Goal: Navigation & Orientation: Find specific page/section

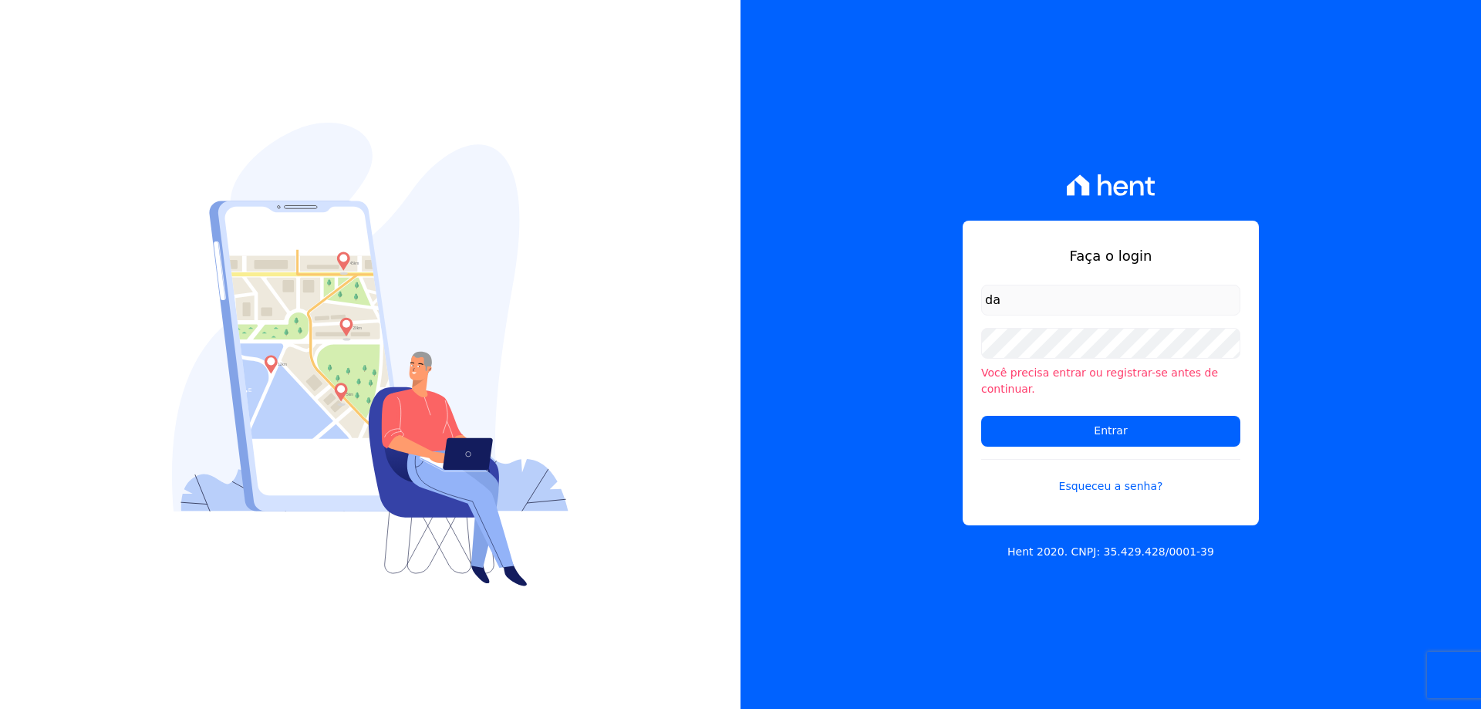
type input "[EMAIL_ADDRESS][DOMAIN_NAME]"
click at [981, 416] on input "Entrar" at bounding box center [1110, 431] width 259 height 31
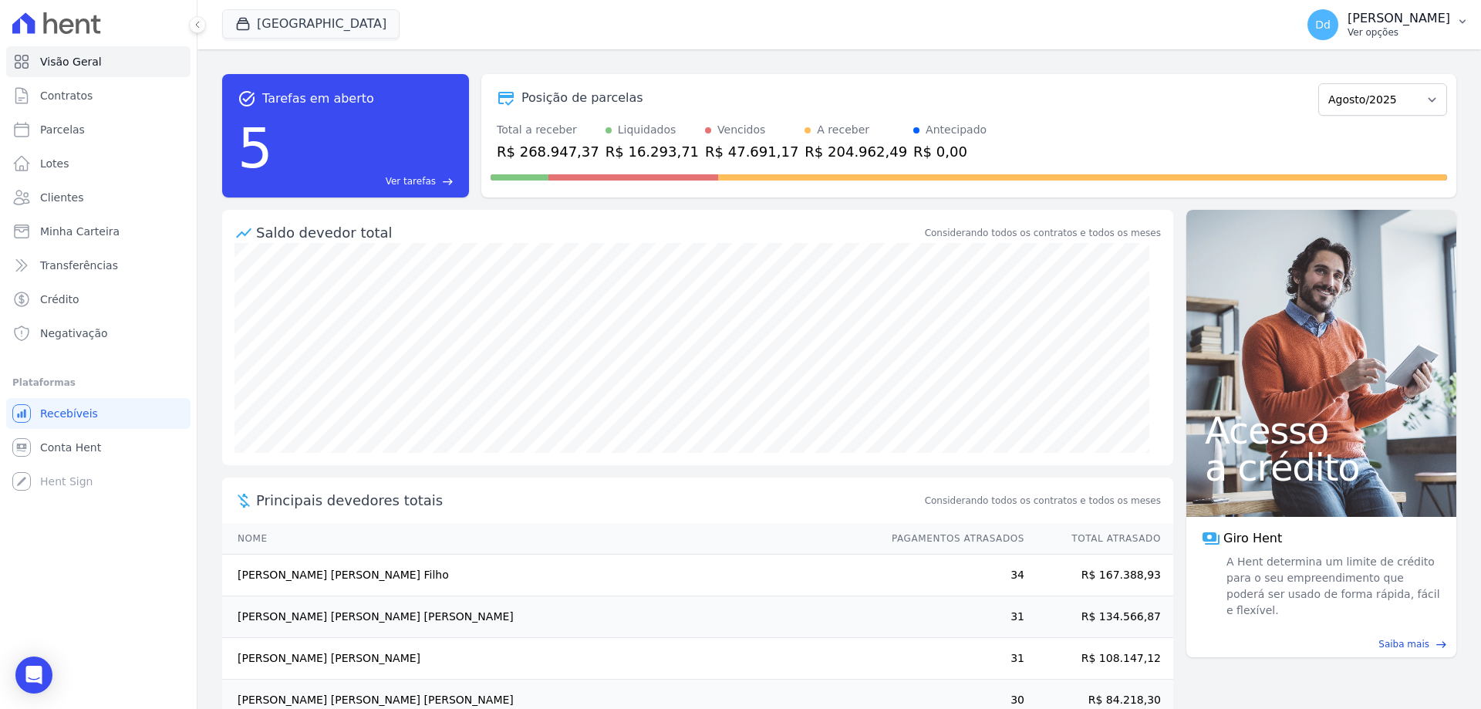
click at [1446, 13] on p "[PERSON_NAME]" at bounding box center [1399, 18] width 103 height 15
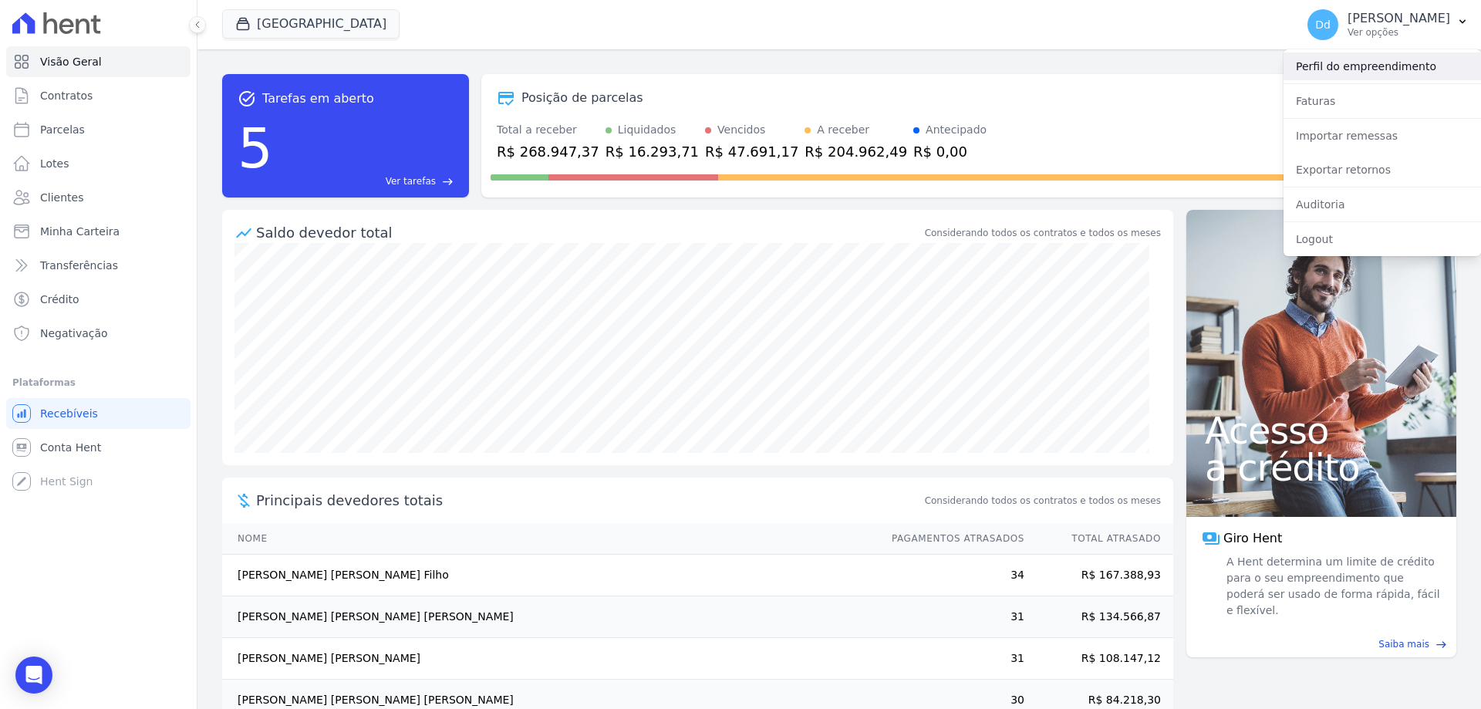
click at [1321, 70] on link "Perfil do empreendimento" at bounding box center [1383, 66] width 198 height 28
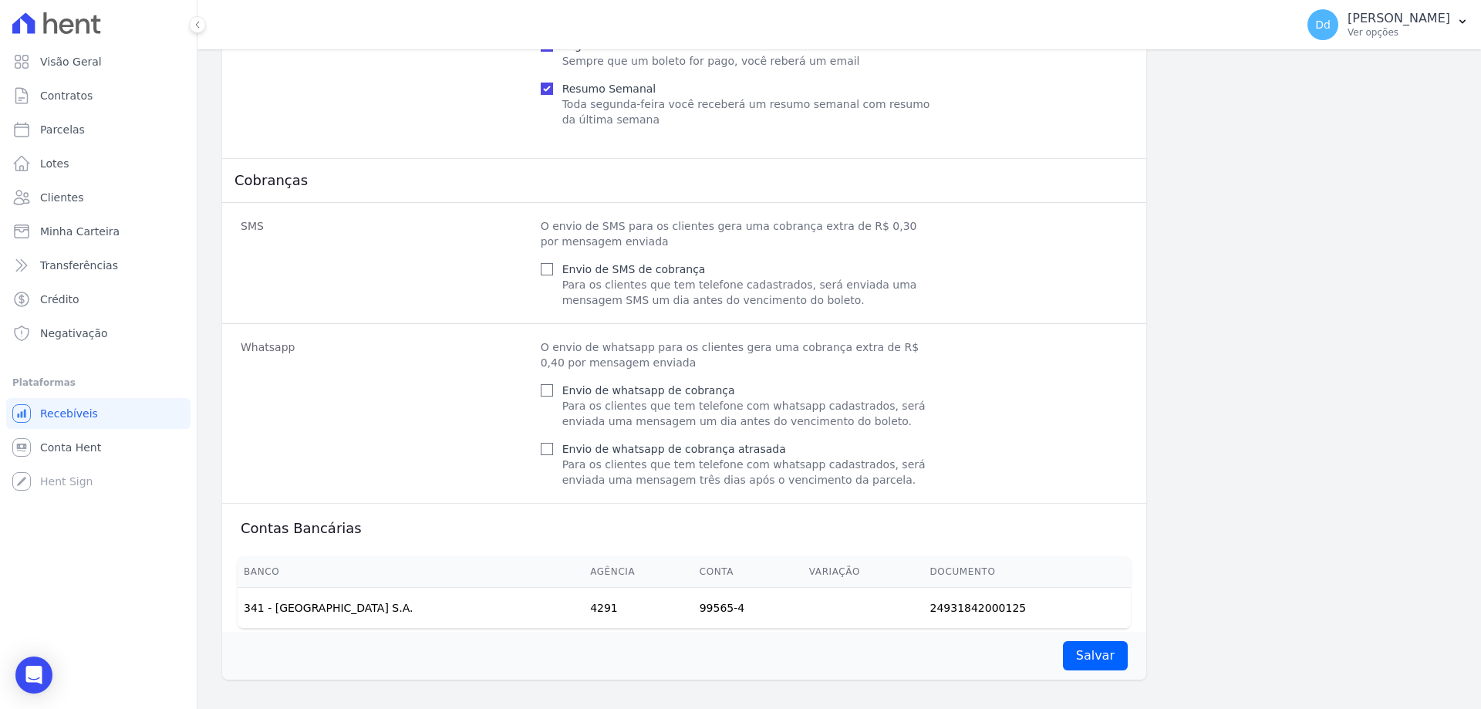
scroll to position [592, 0]
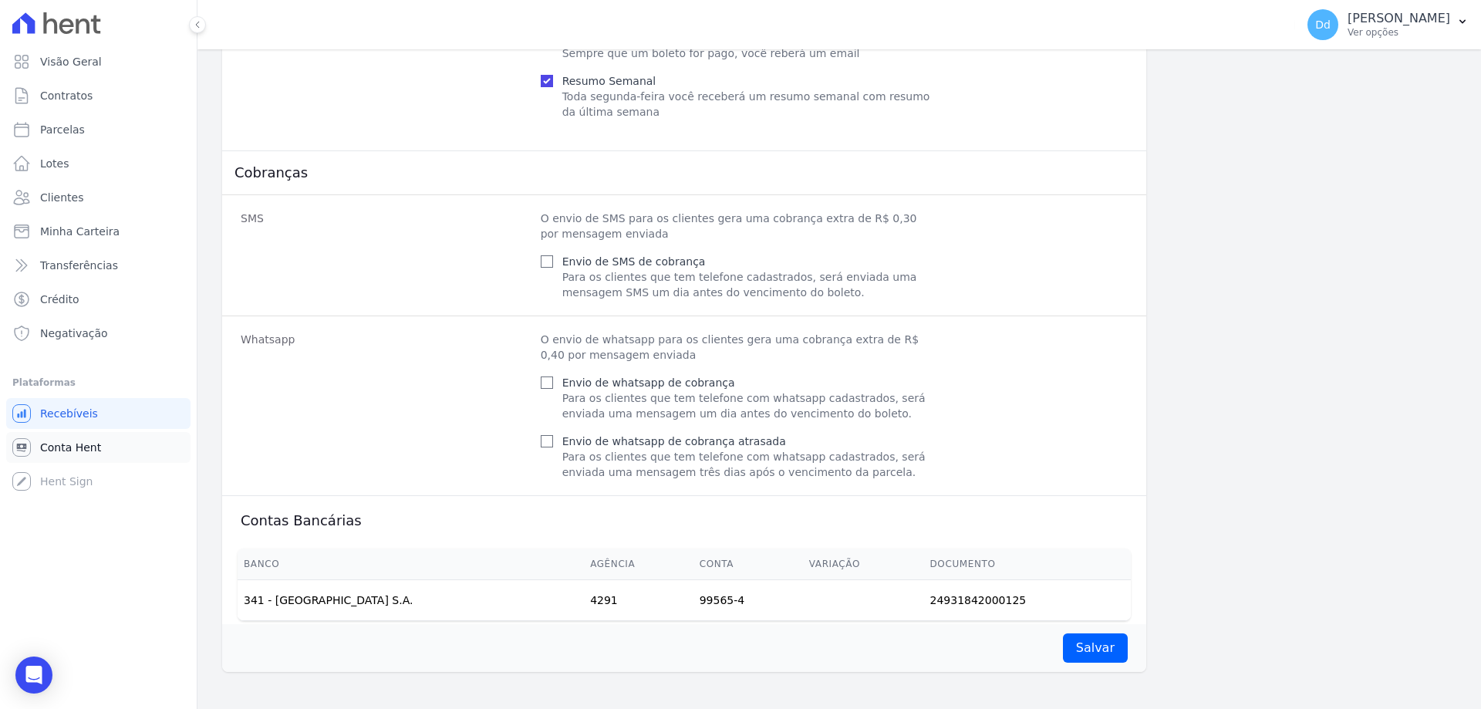
click at [76, 451] on span "Conta Hent" at bounding box center [70, 447] width 61 height 15
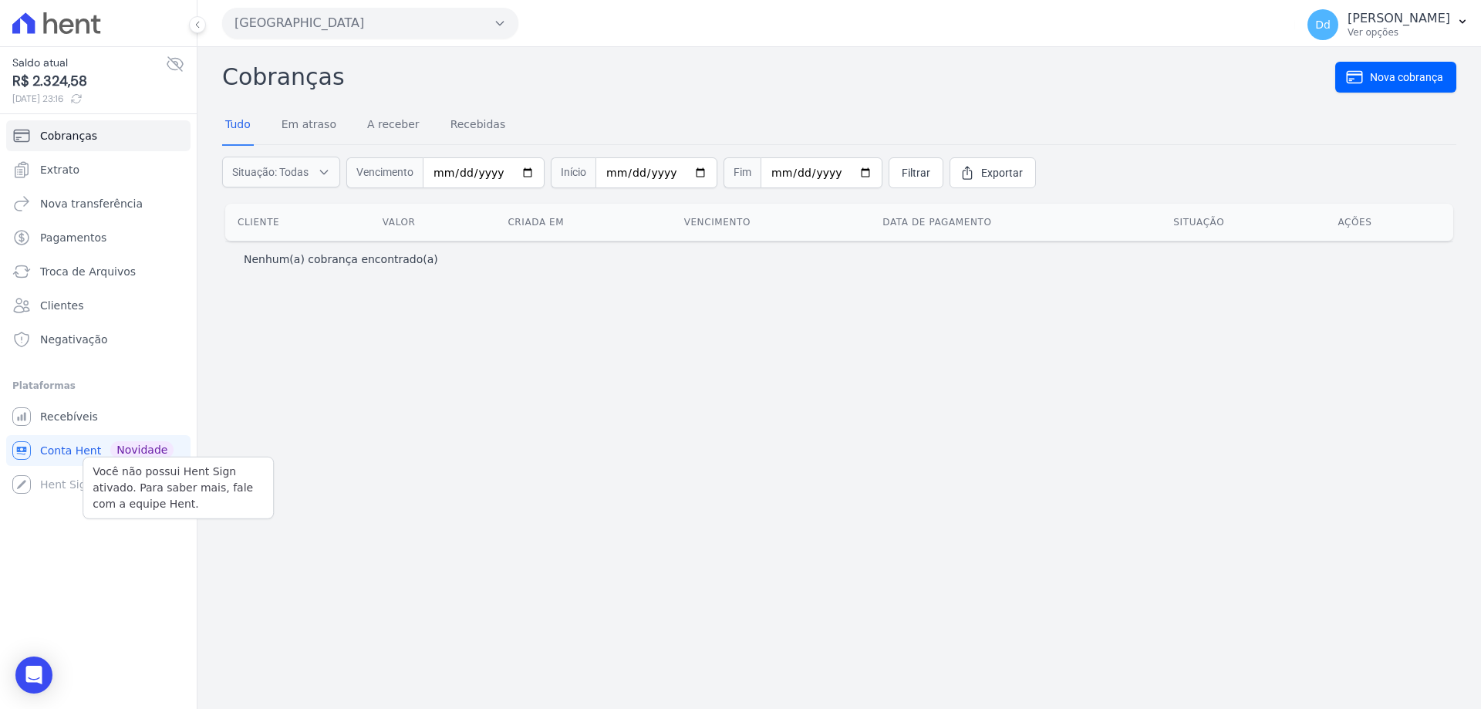
click at [51, 485] on div "Você não possui Hent Sign ativado. Para saber mais, fale com a equipe Hent. Hen…" at bounding box center [98, 484] width 184 height 31
click at [133, 440] on link "Conta Hent Novidade" at bounding box center [98, 450] width 184 height 31
click at [59, 420] on span "Recebíveis" at bounding box center [69, 416] width 58 height 15
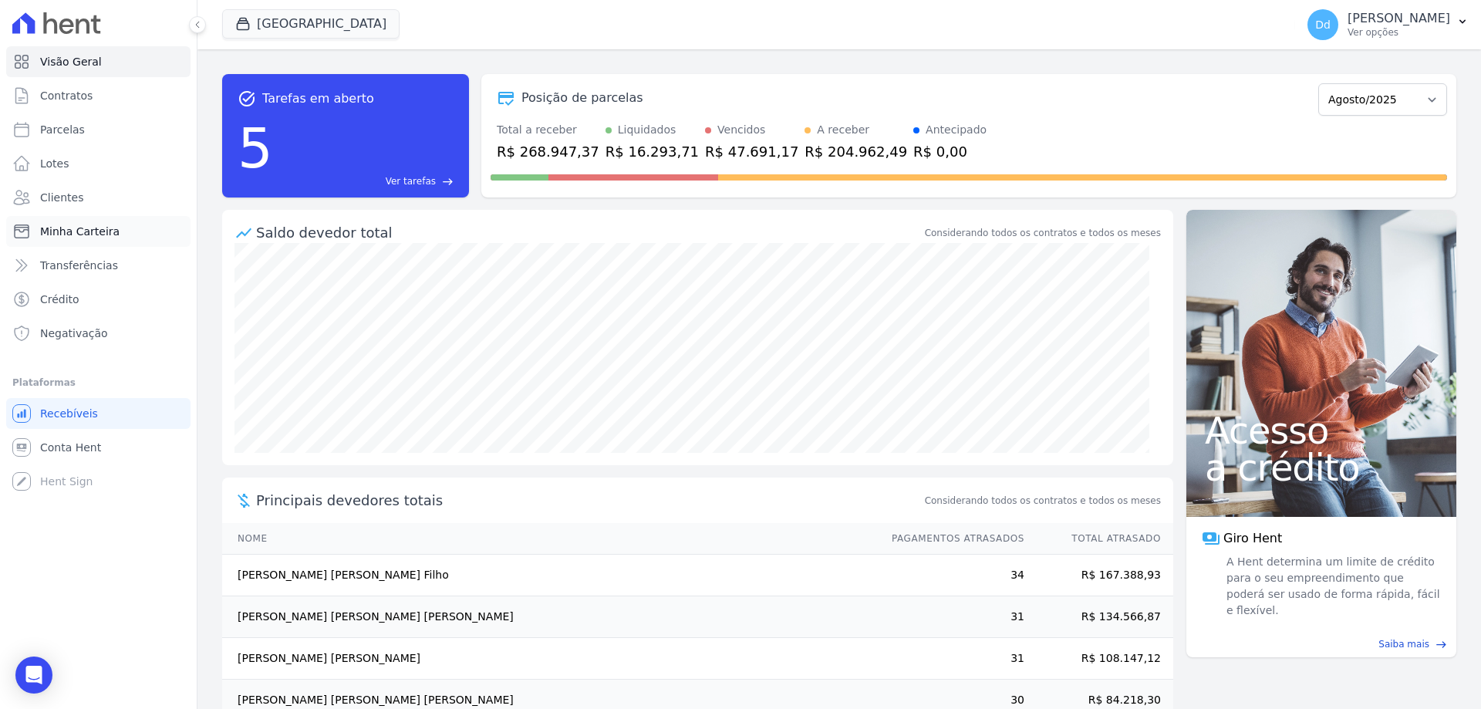
click at [60, 233] on span "Minha Carteira" at bounding box center [79, 231] width 79 height 15
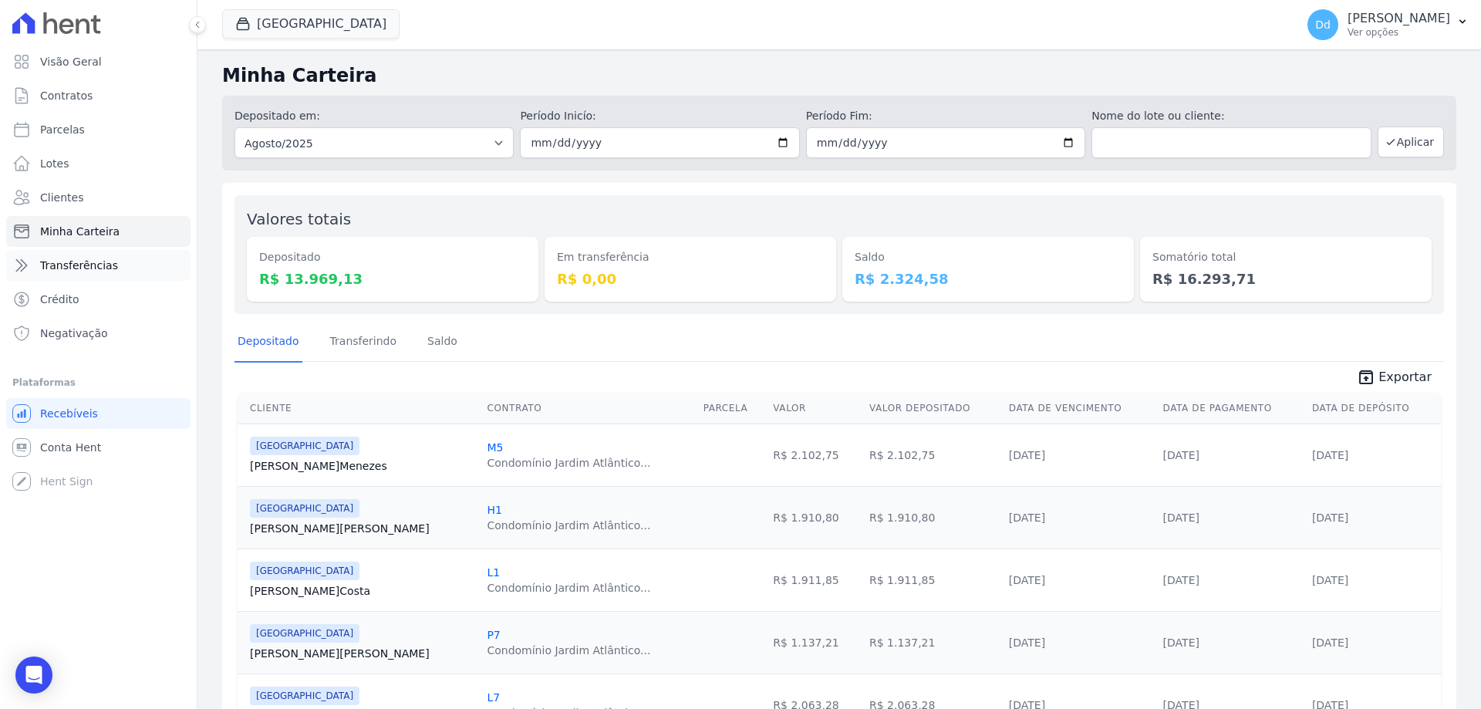
click at [66, 275] on link "Transferências" at bounding box center [98, 265] width 184 height 31
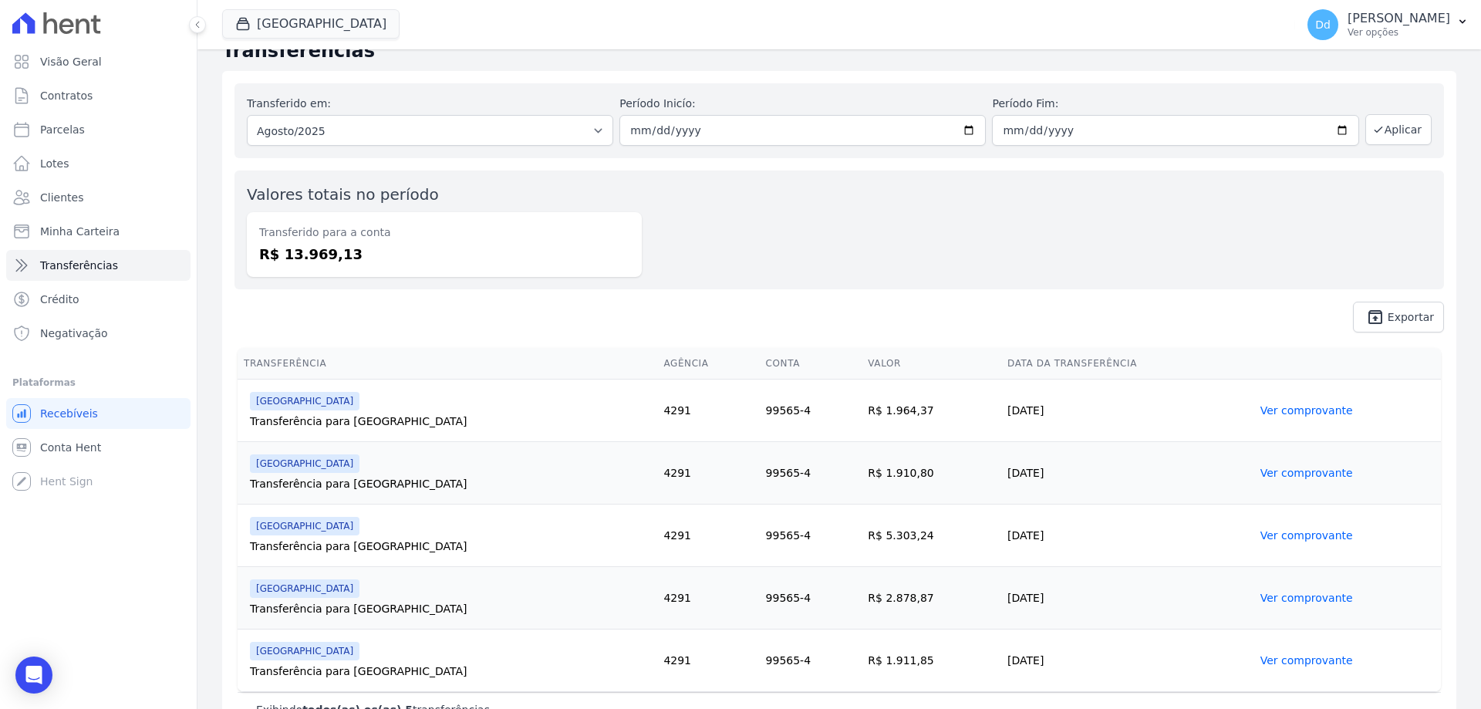
scroll to position [58, 0]
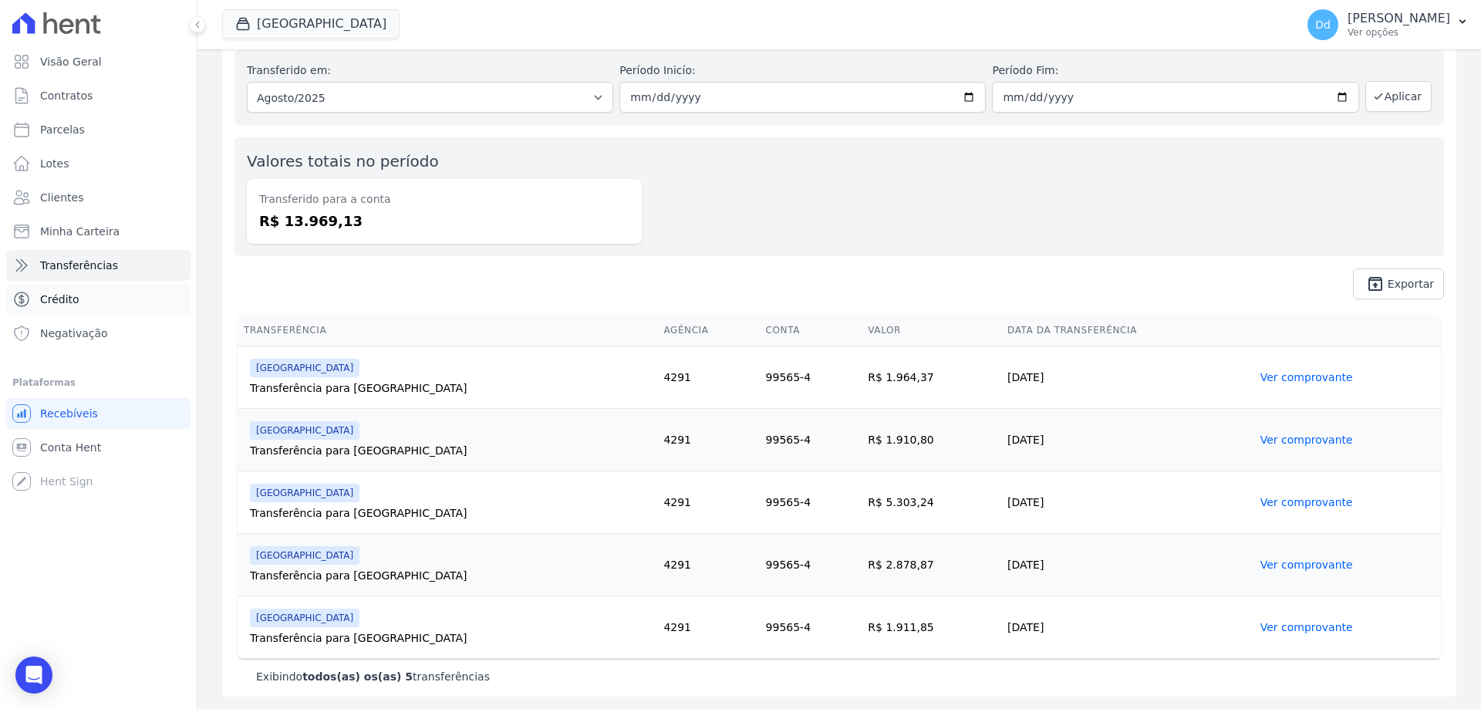
click at [74, 302] on span "Crédito" at bounding box center [59, 299] width 39 height 15
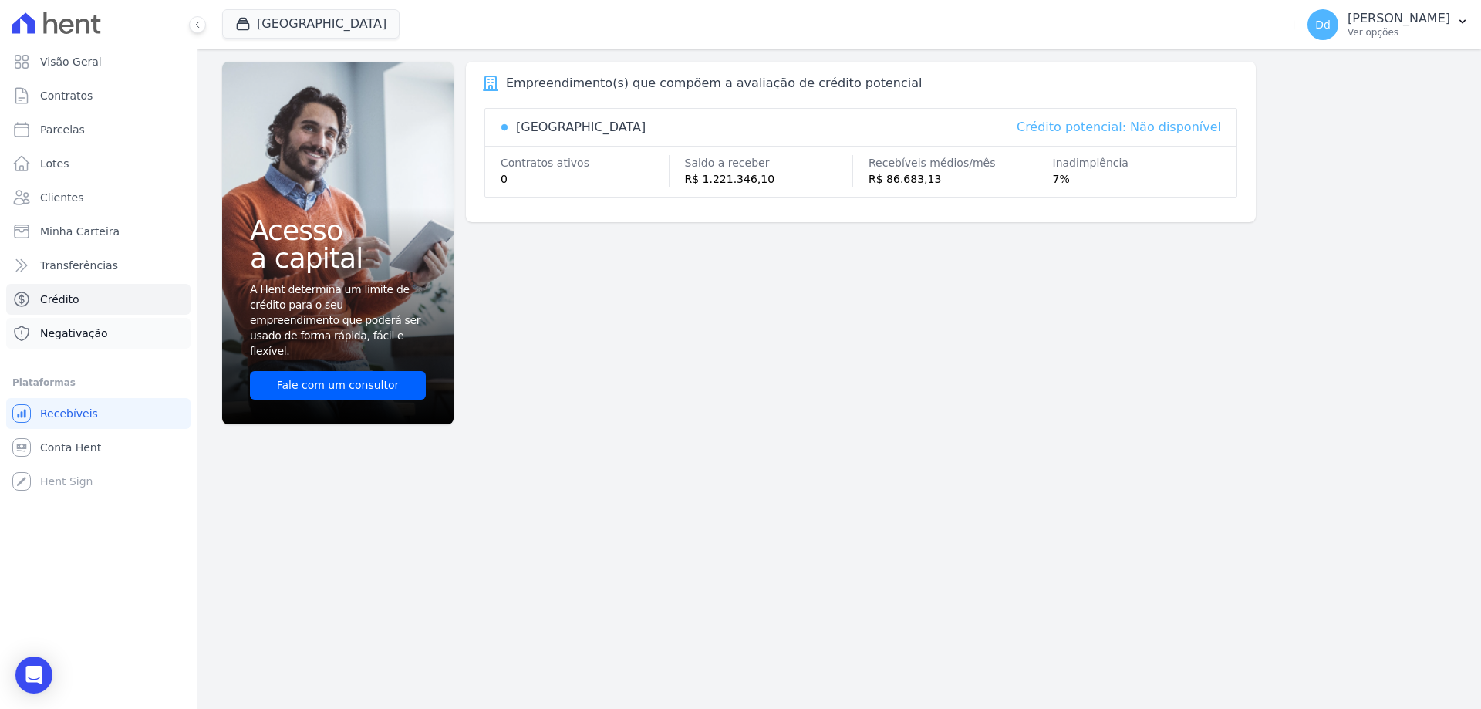
click at [76, 323] on link "Negativação" at bounding box center [98, 333] width 184 height 31
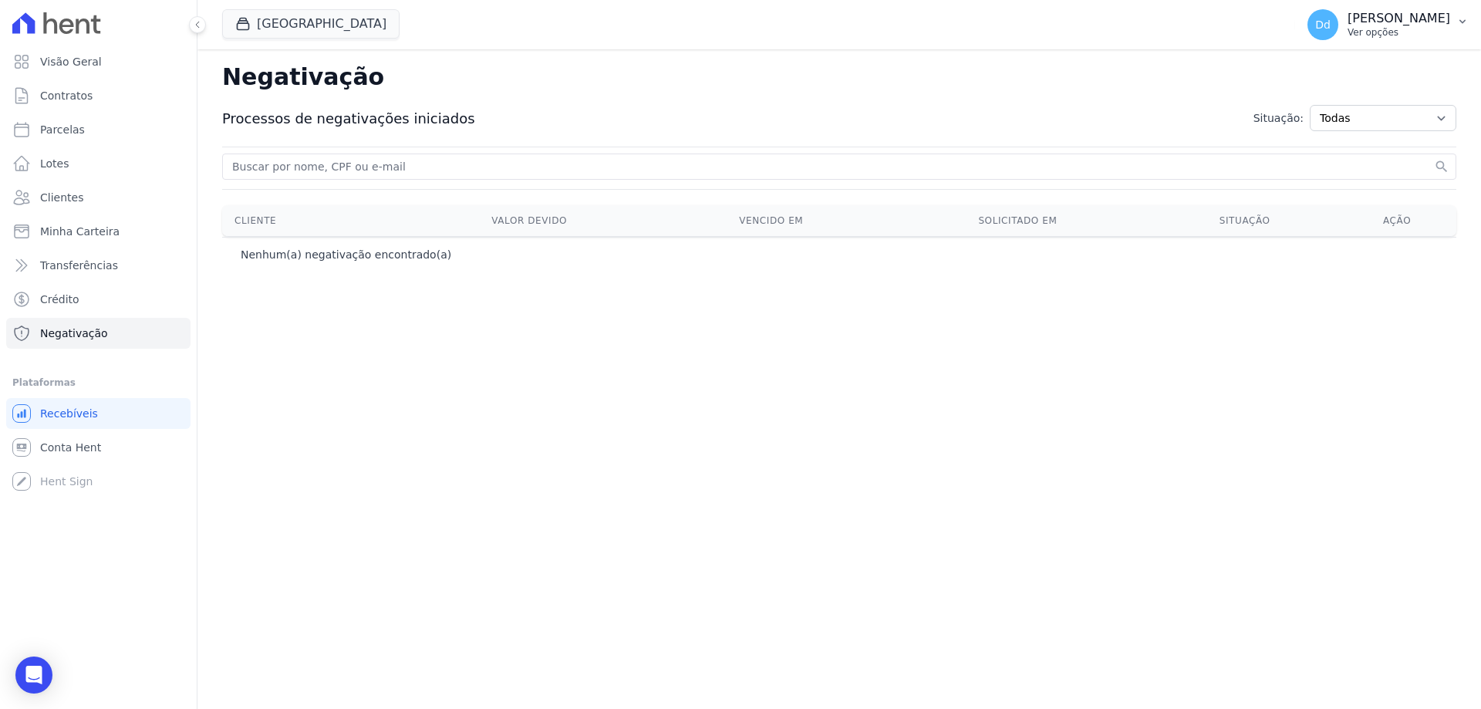
click at [1373, 32] on p "Ver opções" at bounding box center [1399, 32] width 103 height 12
click at [1373, 31] on p "Ver opções" at bounding box center [1399, 32] width 103 height 12
click at [1349, 63] on link "Perfil do empreendimento" at bounding box center [1383, 66] width 198 height 28
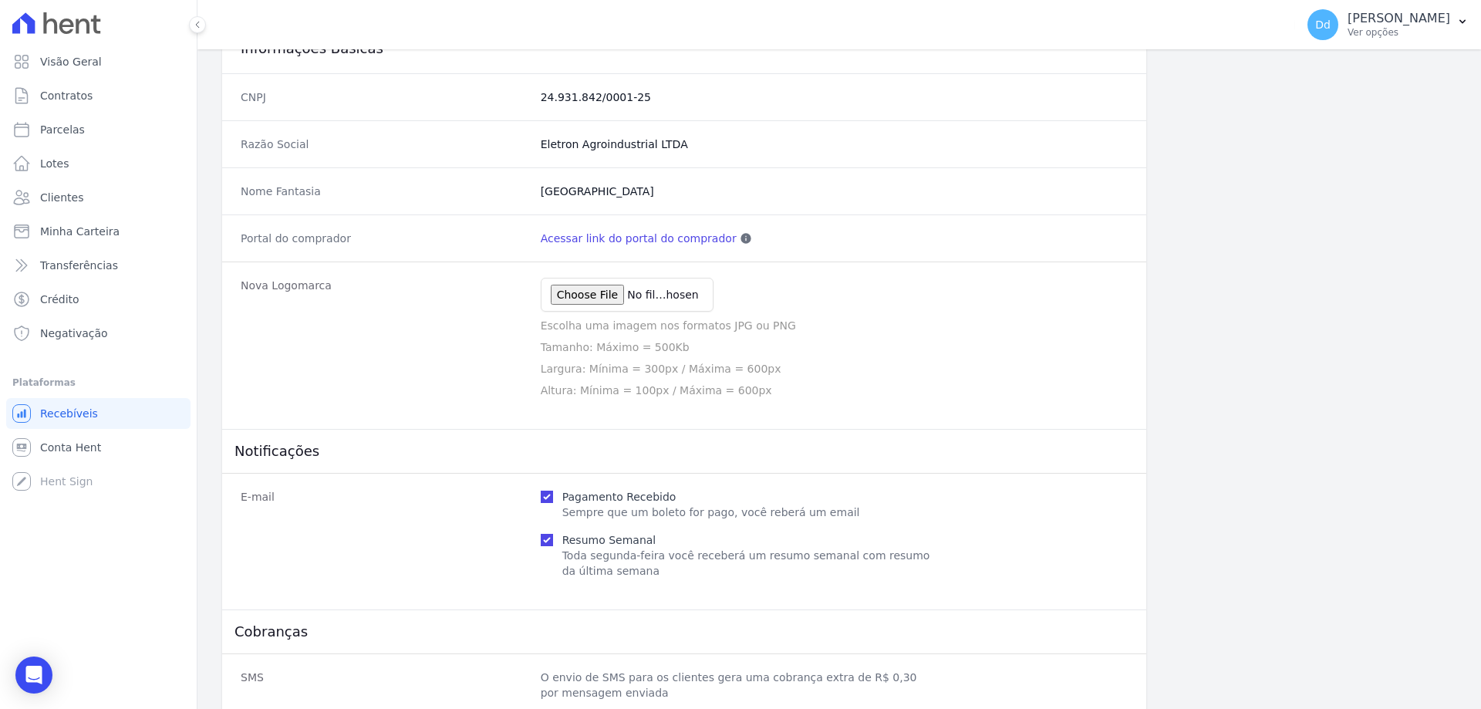
scroll to position [592, 0]
